Goal: Task Accomplishment & Management: Manage account settings

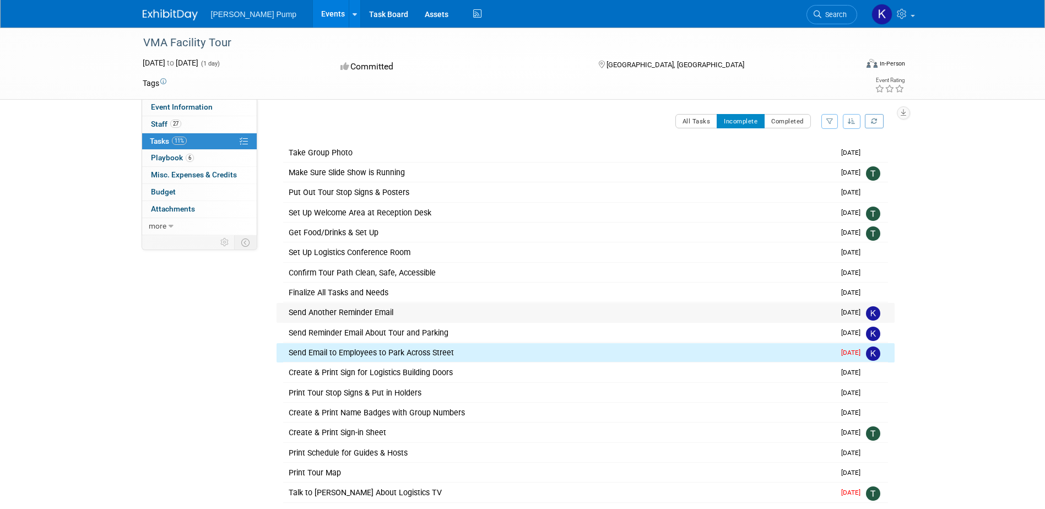
scroll to position [160, 0]
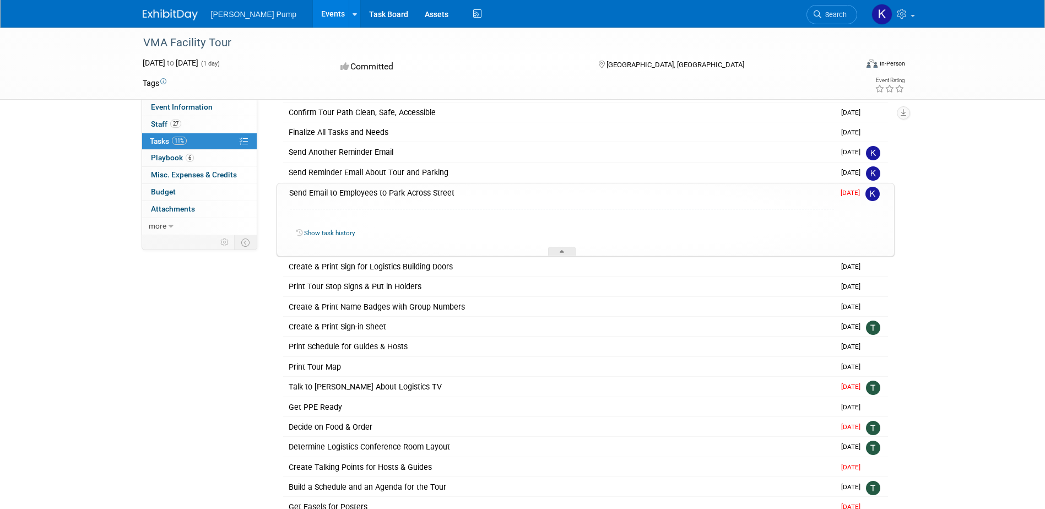
click at [193, 277] on div "Event Information Event Info 27 Staff 27 Staff 11% Tasks 11% Tasks 6 Playbook 6…" at bounding box center [522, 90] width 777 height 447
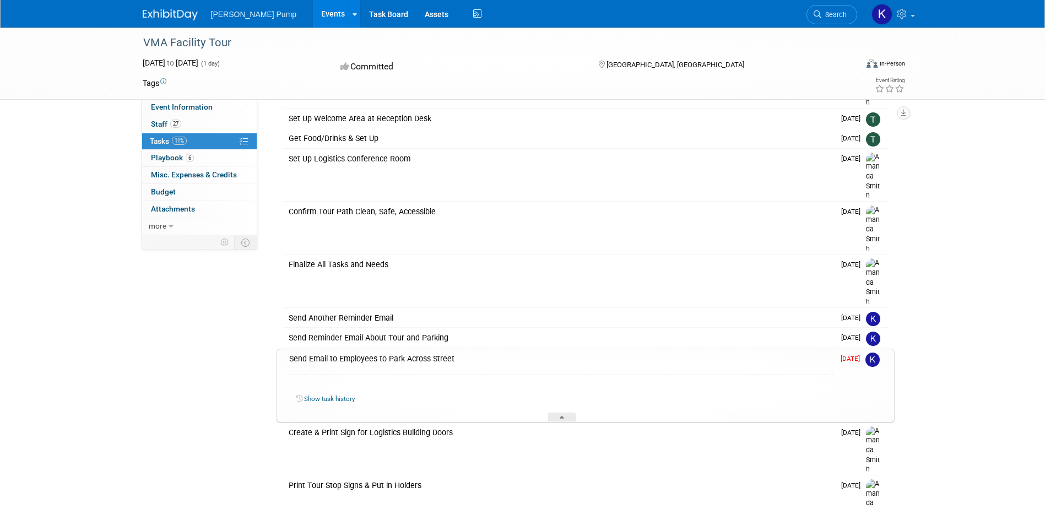
click at [368, 349] on div "Send Email to Employees to Park Across Street" at bounding box center [559, 358] width 550 height 19
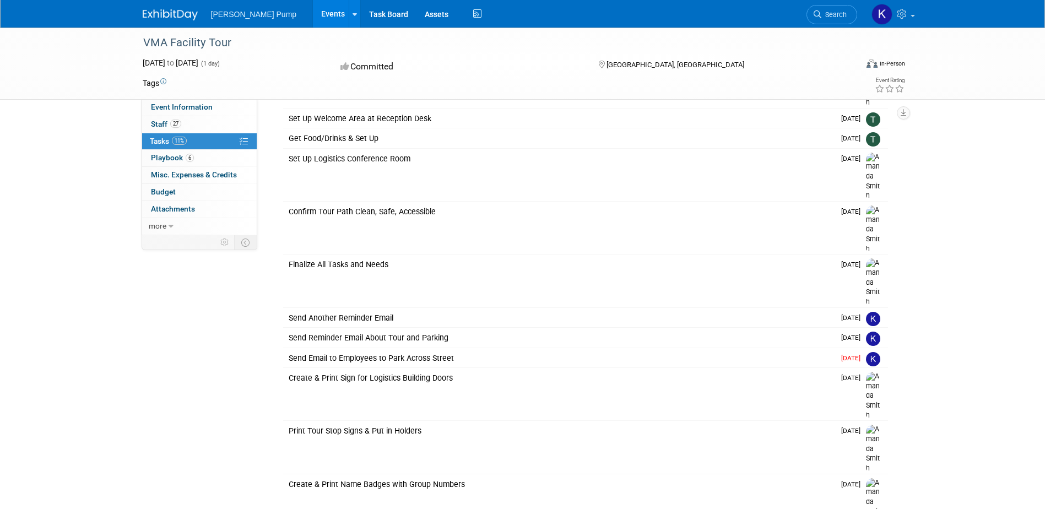
click at [369, 349] on div "Send Email to Employees to Park Across Street" at bounding box center [558, 358] width 551 height 19
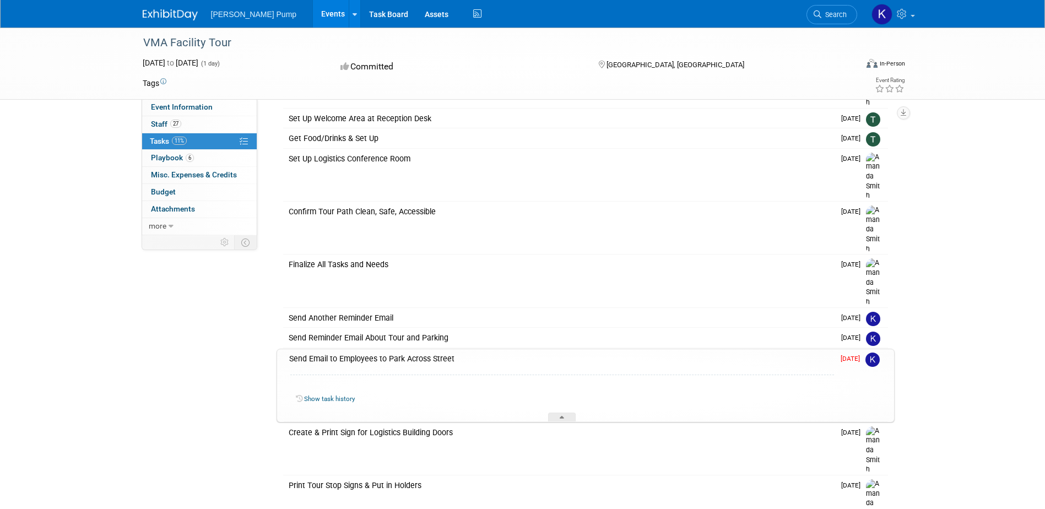
click at [341, 395] on link "Show task history" at bounding box center [329, 399] width 51 height 8
click at [239, 13] on span "[PERSON_NAME] Pump" at bounding box center [254, 14] width 86 height 9
click at [175, 14] on img at bounding box center [170, 14] width 55 height 11
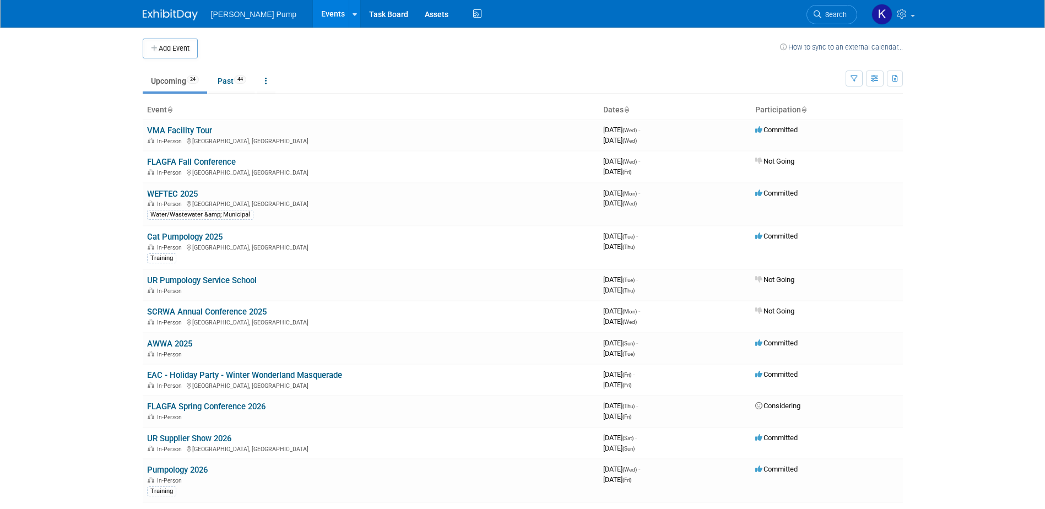
click at [161, 7] on link at bounding box center [177, 9] width 68 height 9
click at [896, 20] on link at bounding box center [892, 14] width 54 height 28
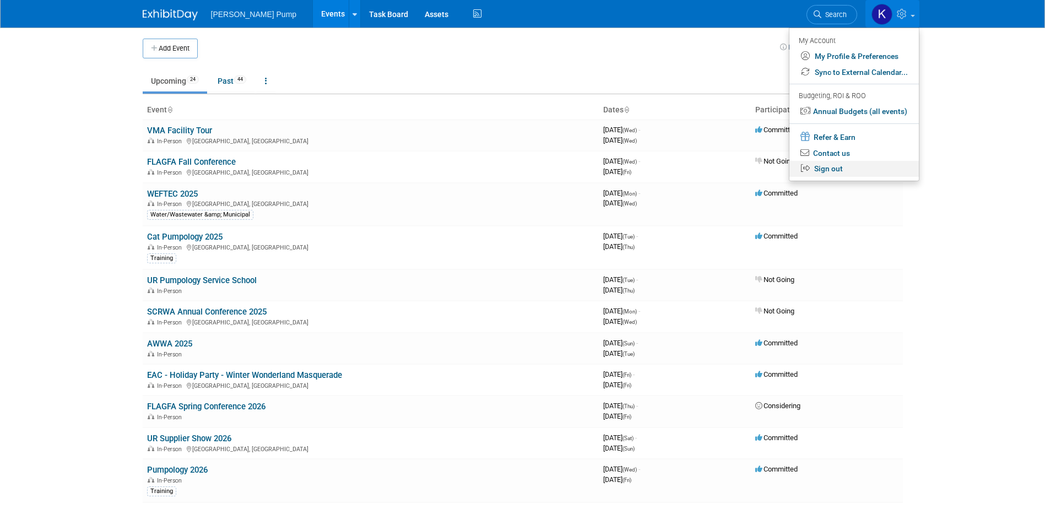
click at [830, 173] on link "Sign out" at bounding box center [853, 169] width 129 height 16
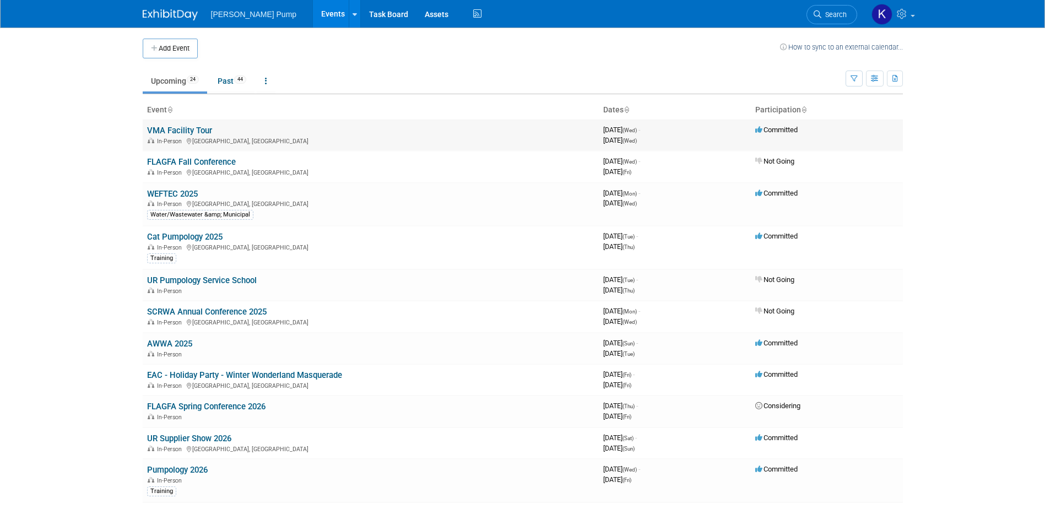
click at [165, 129] on link "VMA Facility Tour" at bounding box center [179, 131] width 65 height 10
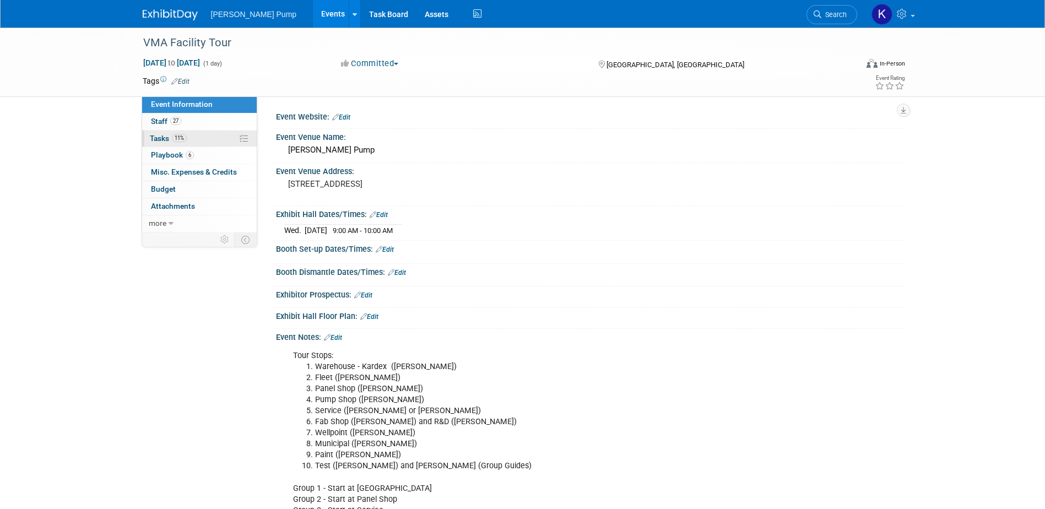
click at [153, 137] on span "Tasks 11%" at bounding box center [168, 138] width 37 height 9
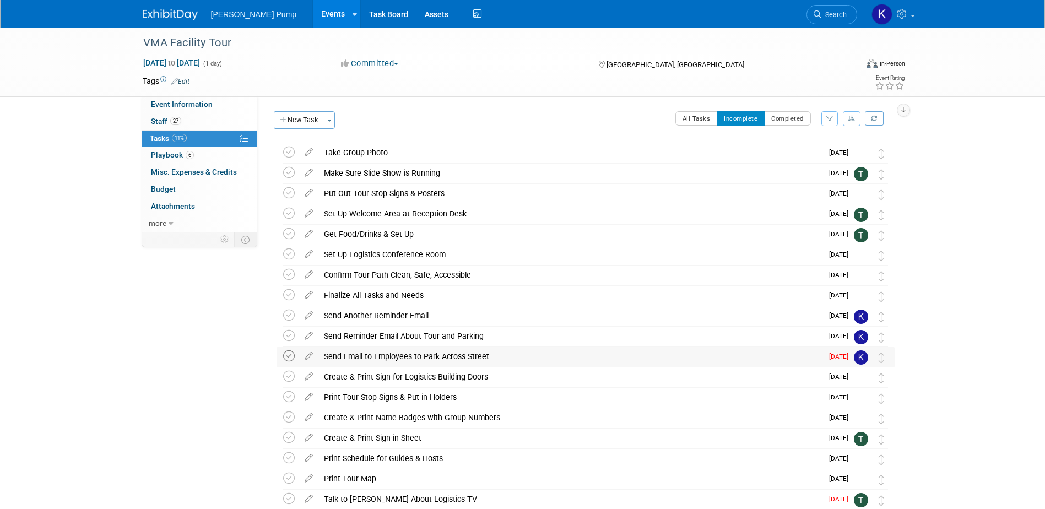
click at [285, 357] on icon at bounding box center [289, 356] width 12 height 12
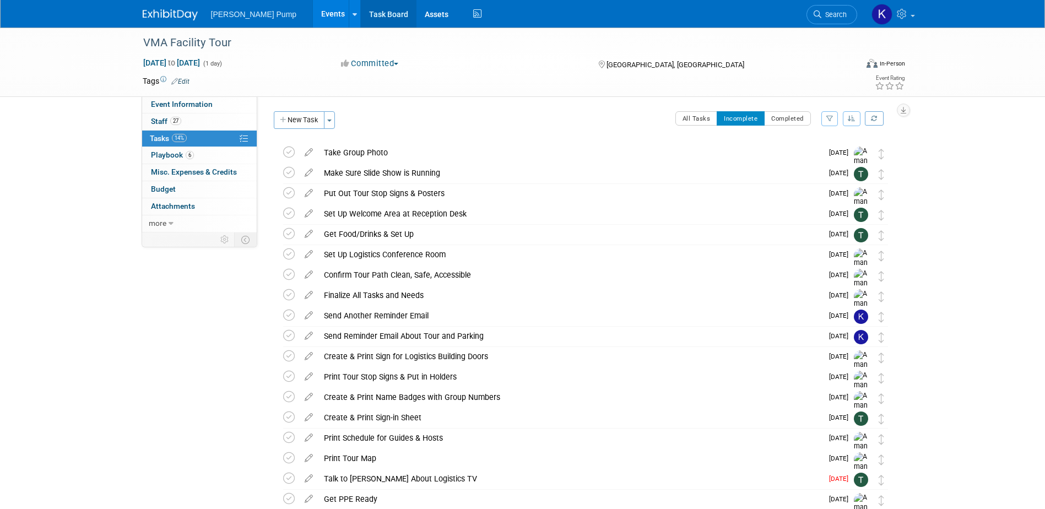
click at [361, 9] on link "Task Board" at bounding box center [389, 14] width 56 height 28
